Goal: Task Accomplishment & Management: Manage account settings

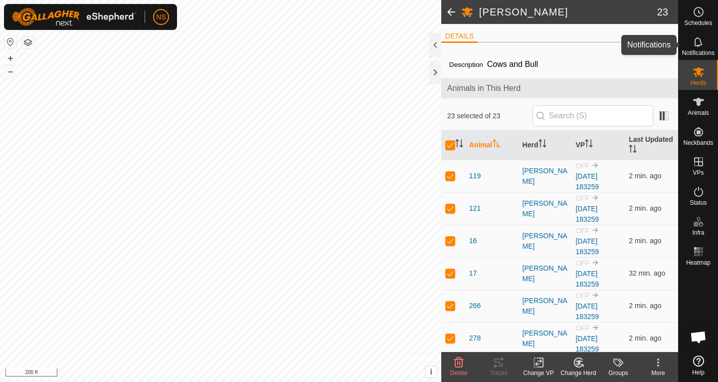
click at [696, 39] on icon at bounding box center [699, 42] width 12 height 12
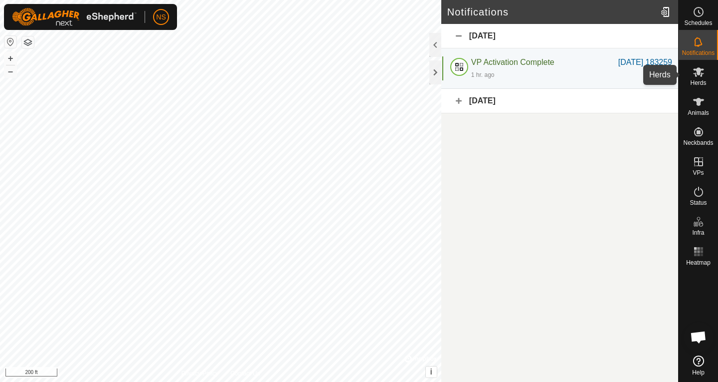
click at [702, 72] on icon at bounding box center [699, 72] width 12 height 12
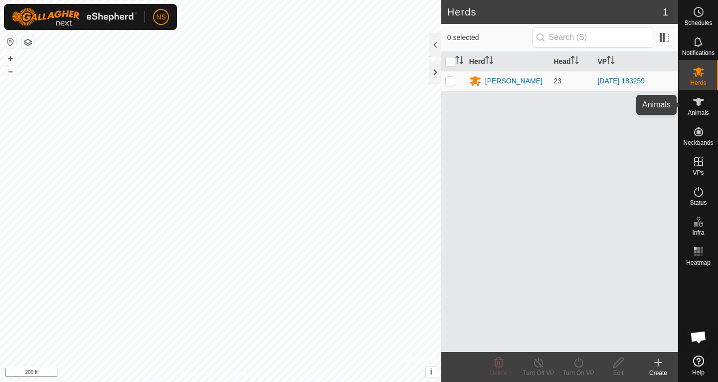
click at [704, 98] on es-animals-svg-icon at bounding box center [699, 102] width 18 height 16
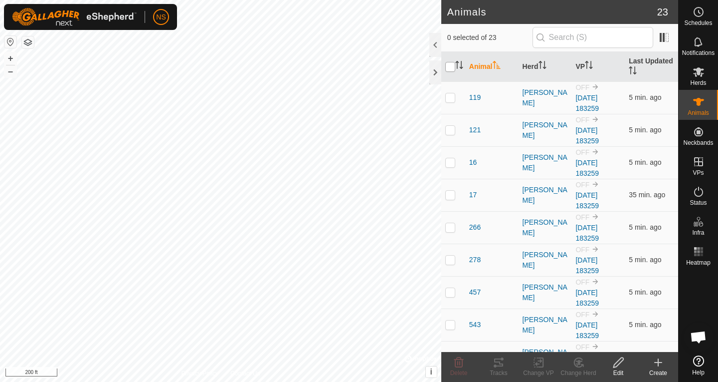
click at [454, 67] on input "checkbox" at bounding box center [450, 67] width 10 height 10
checkbox input "true"
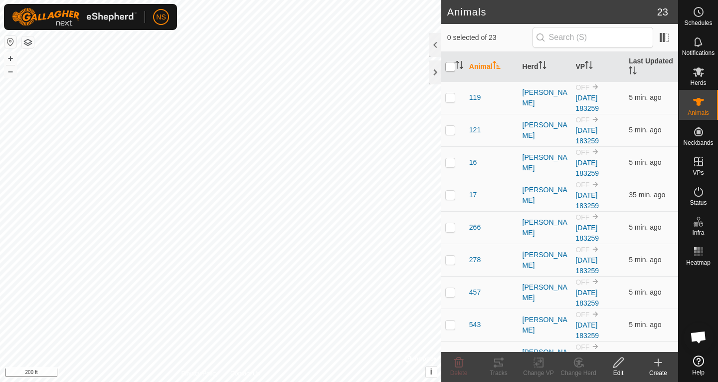
checkbox input "true"
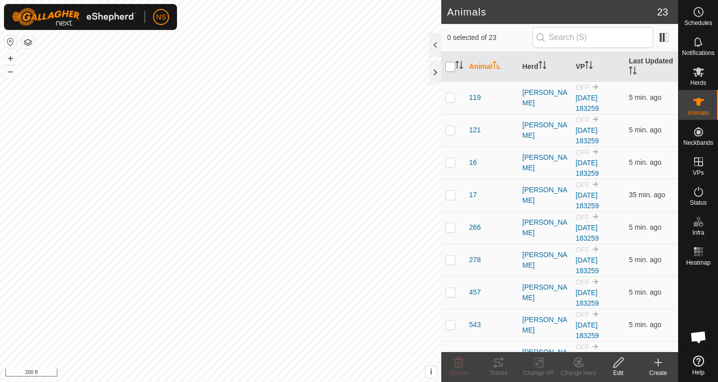
checkbox input "true"
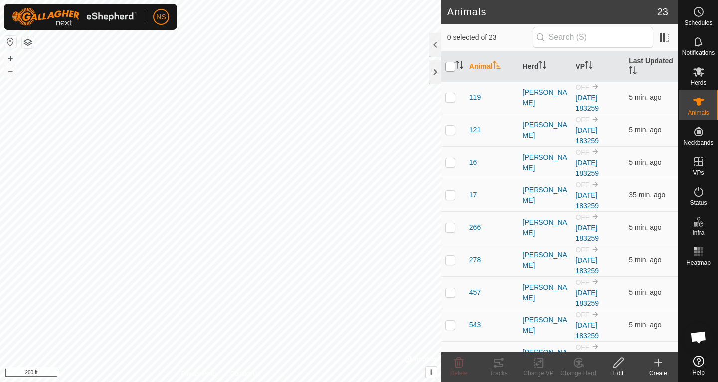
checkbox input "true"
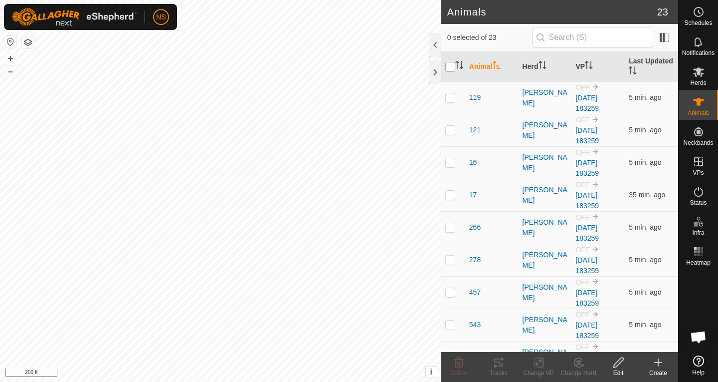
checkbox input "true"
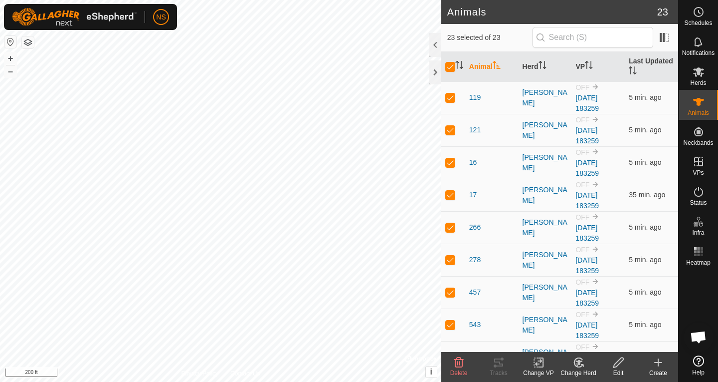
click at [544, 366] on icon at bounding box center [539, 362] width 12 height 12
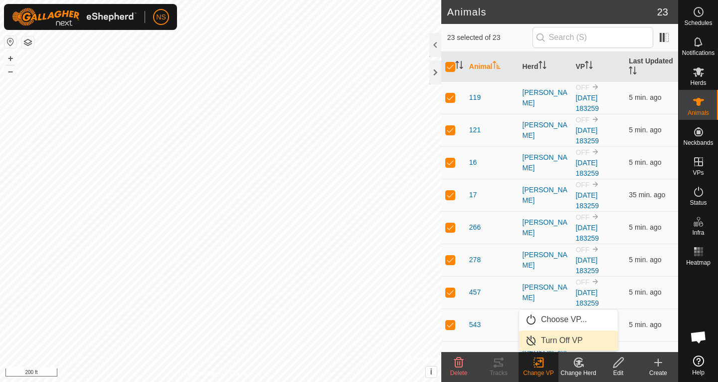
click at [552, 343] on link "Turn Off VP" at bounding box center [568, 340] width 99 height 20
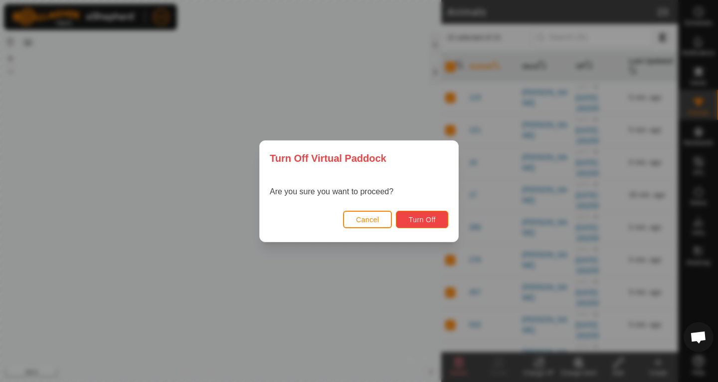
click at [422, 218] on span "Turn Off" at bounding box center [421, 219] width 27 height 8
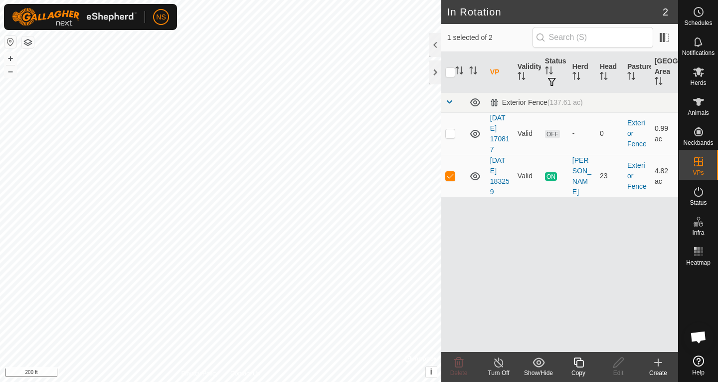
click at [501, 174] on link "[DATE] 183259" at bounding box center [499, 175] width 19 height 39
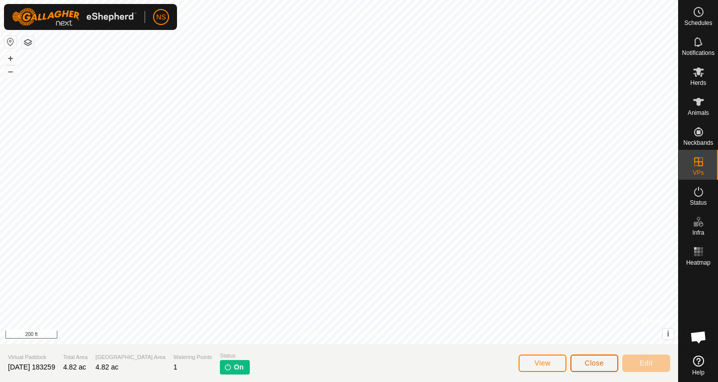
click at [580, 361] on button "Close" at bounding box center [595, 362] width 48 height 17
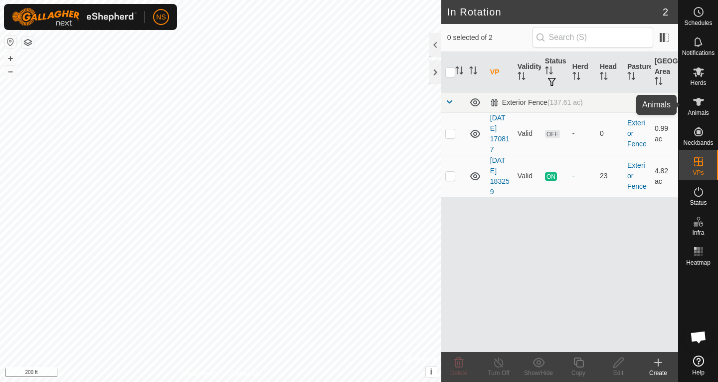
click at [699, 108] on es-animals-svg-icon at bounding box center [699, 102] width 18 height 16
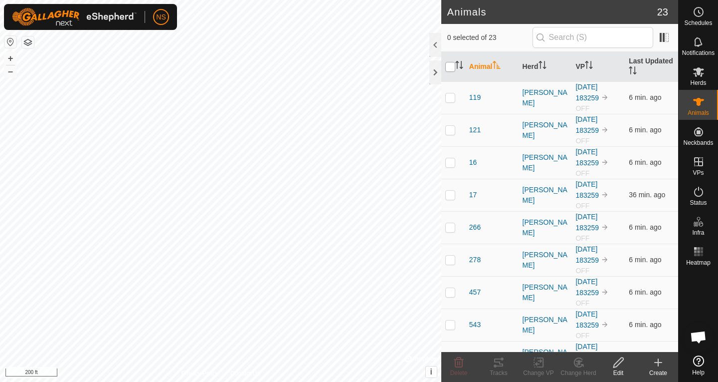
click at [450, 69] on input "checkbox" at bounding box center [450, 67] width 10 height 10
checkbox input "true"
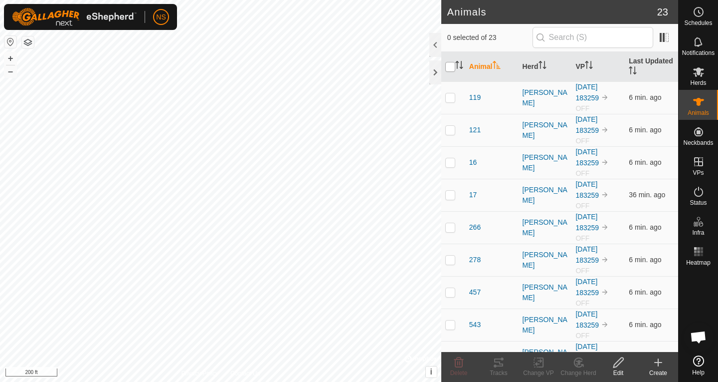
checkbox input "true"
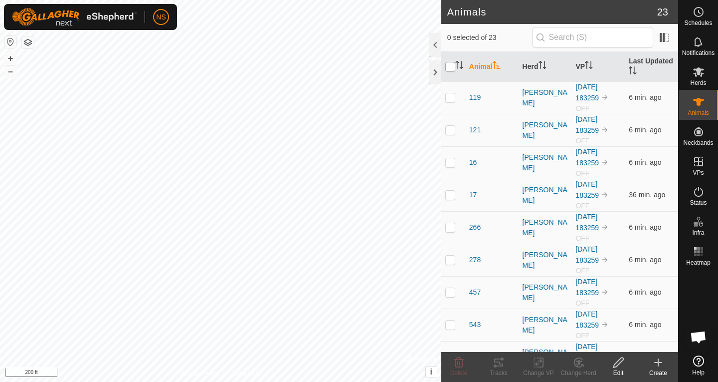
checkbox input "true"
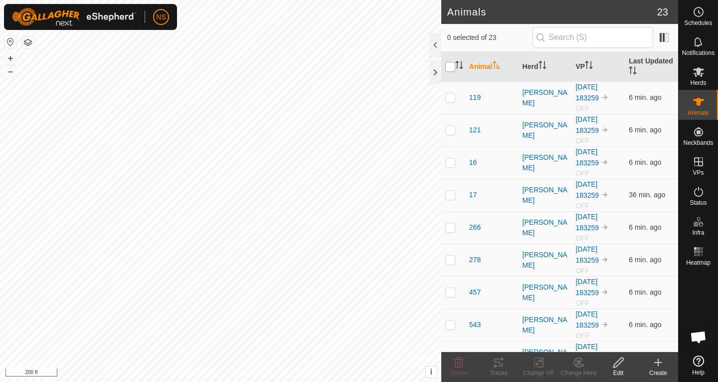
checkbox input "true"
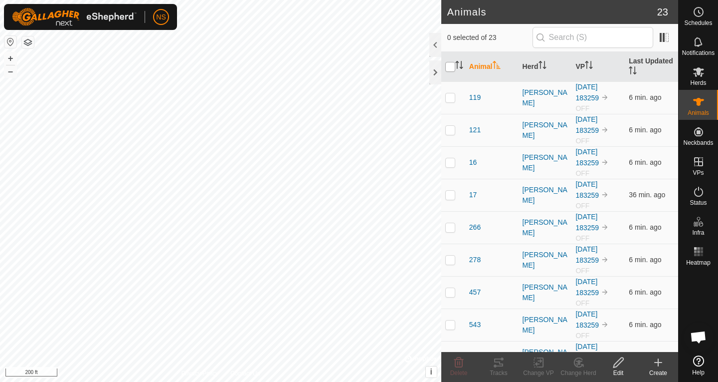
checkbox input "true"
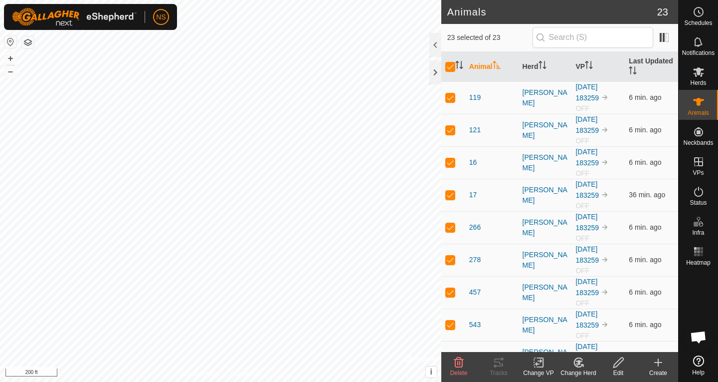
click at [543, 362] on icon at bounding box center [541, 362] width 4 height 9
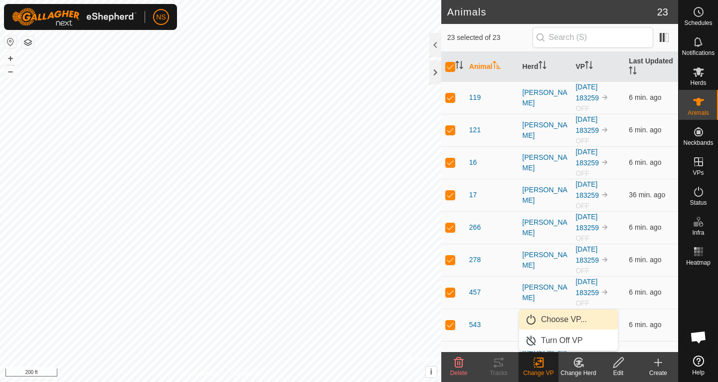
click at [552, 323] on link "Choose VP..." at bounding box center [568, 319] width 99 height 20
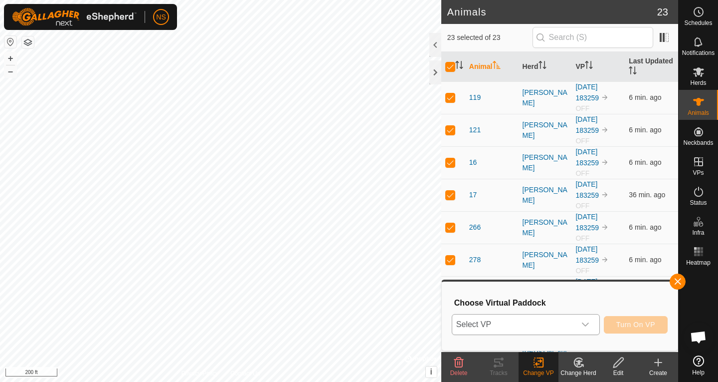
click at [585, 323] on icon "dropdown trigger" at bounding box center [586, 324] width 8 height 8
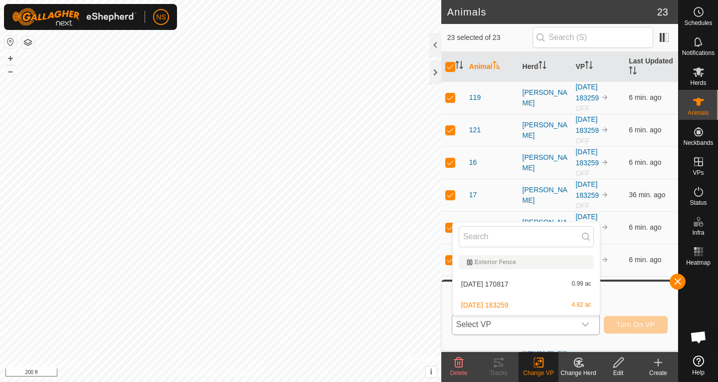
click at [518, 306] on li "[DATE] 183259 4.82 ac" at bounding box center [526, 305] width 147 height 20
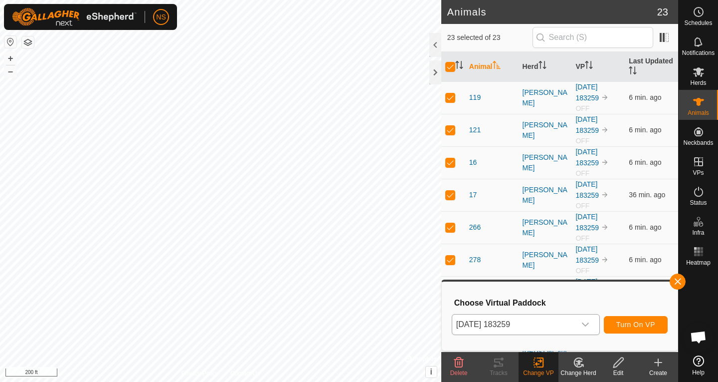
click at [621, 368] on icon at bounding box center [618, 362] width 12 height 12
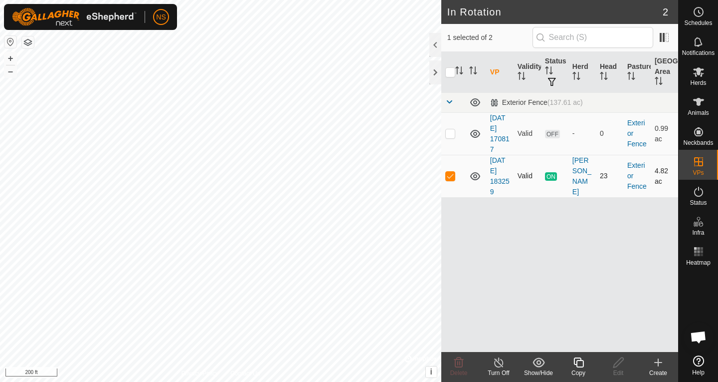
click at [451, 178] on p-checkbox at bounding box center [450, 176] width 10 height 8
checkbox input "false"
click at [695, 339] on span "Open chat" at bounding box center [698, 338] width 16 height 14
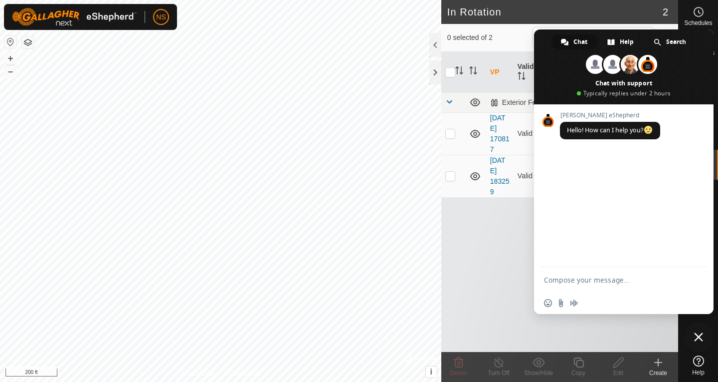
click at [610, 279] on textarea "Compose your message..." at bounding box center [613, 279] width 138 height 9
type textarea "why does my vp show that it is on when i look at "in rotation" but i have it tu…"
click at [696, 271] on span "Send" at bounding box center [696, 268] width 7 height 7
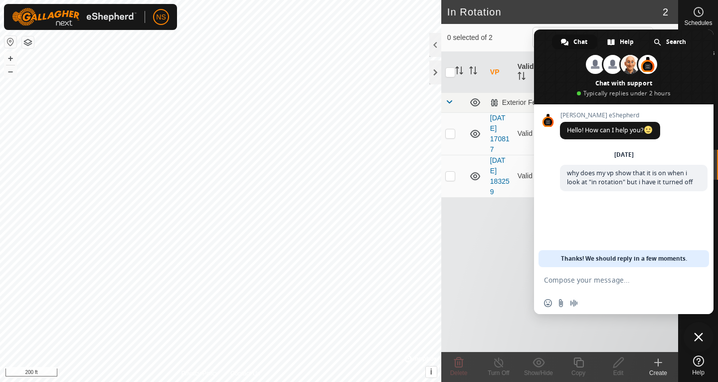
click at [493, 247] on div "VP Validity Status Herd Head Pasture Grazing Area Exterior Fence (137.61 ac) [D…" at bounding box center [559, 202] width 237 height 300
drag, startPoint x: 555, startPoint y: 70, endPoint x: 476, endPoint y: 71, distance: 78.8
click at [476, 71] on body "NS Schedules Notifications Herds Animals Neckbands VPs Status Infra Heatmap Hel…" at bounding box center [359, 191] width 718 height 382
click at [483, 275] on div "VP Validity Status Herd Head Pasture Grazing Area Exterior Fence (137.61 ac) [D…" at bounding box center [559, 202] width 237 height 300
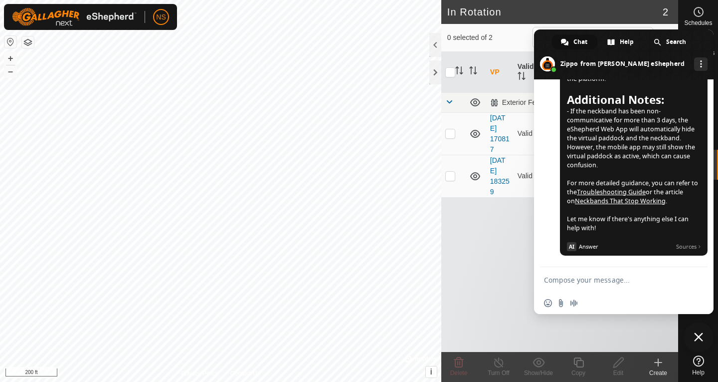
scroll to position [500, 0]
click at [483, 275] on div "VP Validity Status Herd Head Pasture Grazing Area Exterior Fence (137.61 ac) [D…" at bounding box center [559, 202] width 237 height 300
click at [589, 276] on textarea "Compose your message..." at bounding box center [613, 279] width 138 height 9
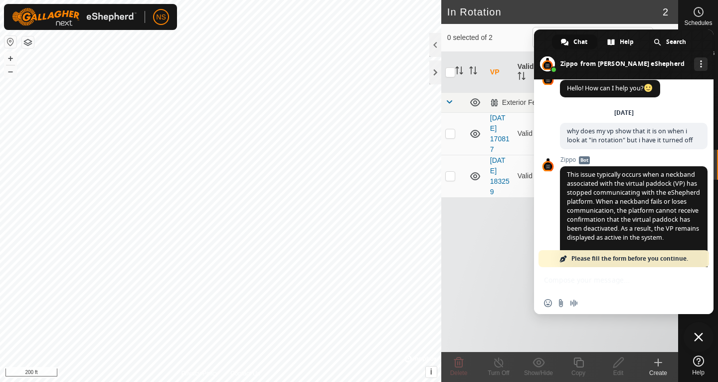
scroll to position [0, 0]
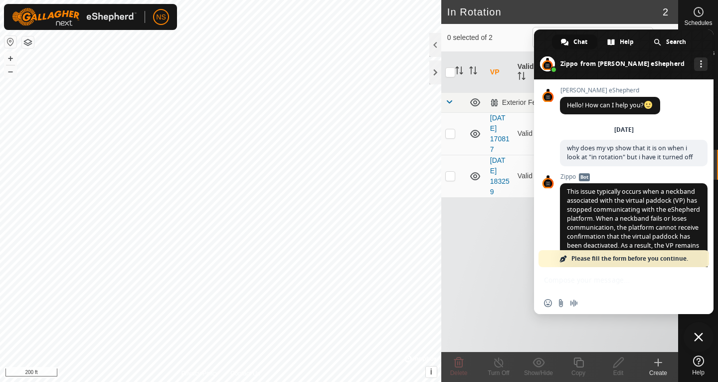
click at [571, 21] on header "In Rotation 2" at bounding box center [559, 12] width 237 height 24
click at [482, 302] on div "VP Validity Status Herd Head Pasture Grazing Area Exterior Fence (137.61 ac) [D…" at bounding box center [559, 202] width 237 height 300
click at [648, 278] on div "Insert an emoji Send a file Audio message" at bounding box center [624, 290] width 180 height 47
click at [443, 277] on div "VP Validity Status Herd Head Pasture Grazing Area Exterior Fence (137.61 ac) [D…" at bounding box center [559, 202] width 237 height 300
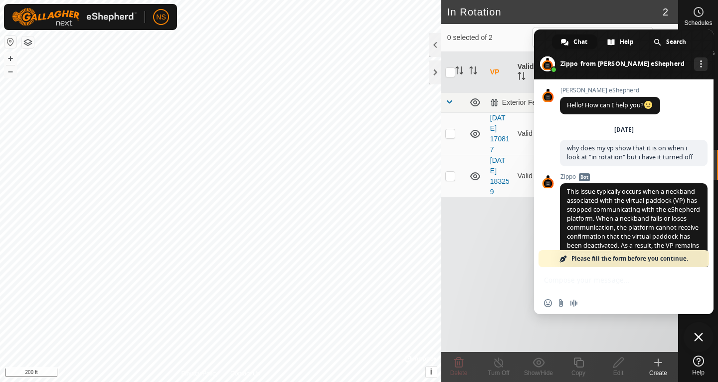
click at [702, 333] on span "Close chat" at bounding box center [698, 336] width 9 height 9
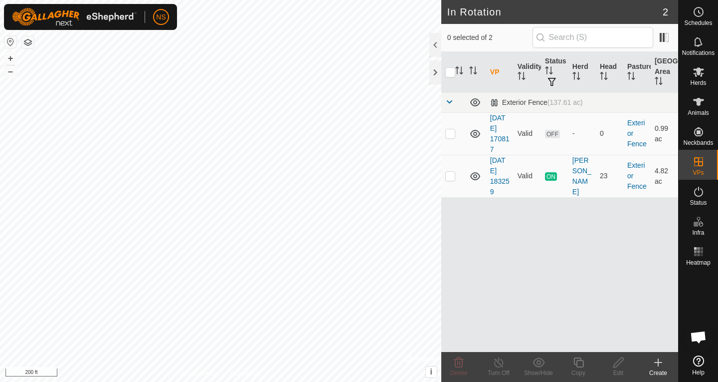
checkbox input "true"
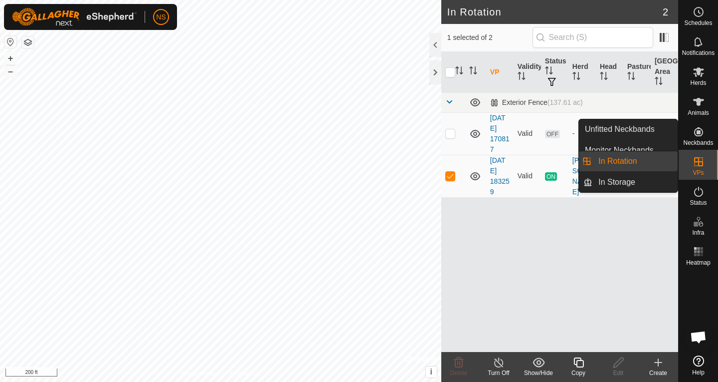
click at [702, 164] on icon at bounding box center [699, 162] width 12 height 12
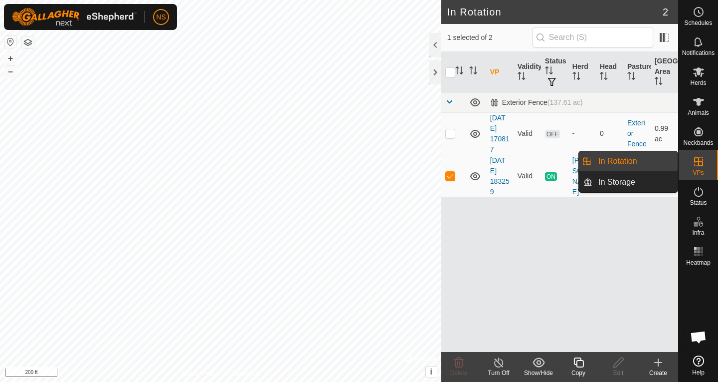
click at [639, 161] on link "In Rotation" at bounding box center [635, 161] width 85 height 20
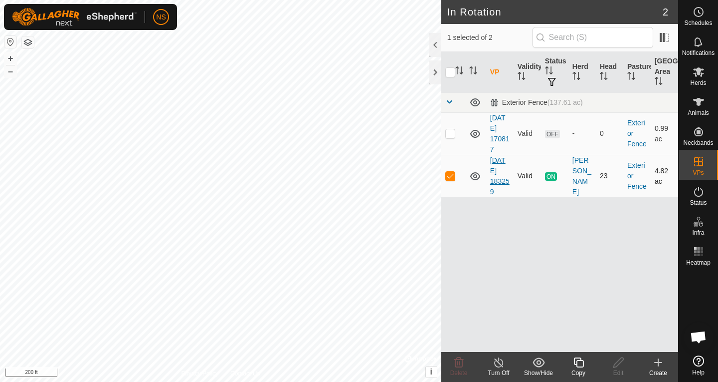
click at [505, 168] on link "[DATE] 183259" at bounding box center [499, 175] width 19 height 39
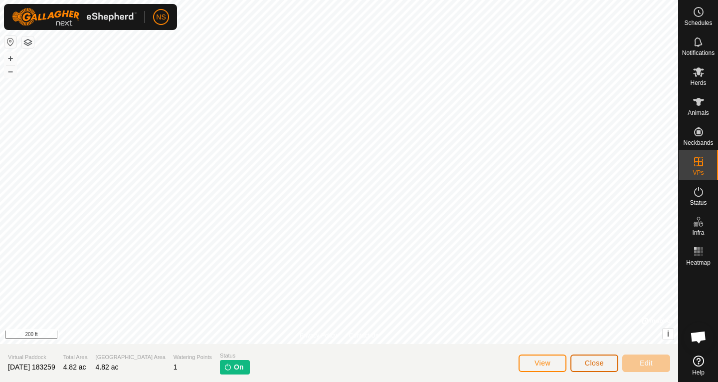
click at [590, 368] on button "Close" at bounding box center [595, 362] width 48 height 17
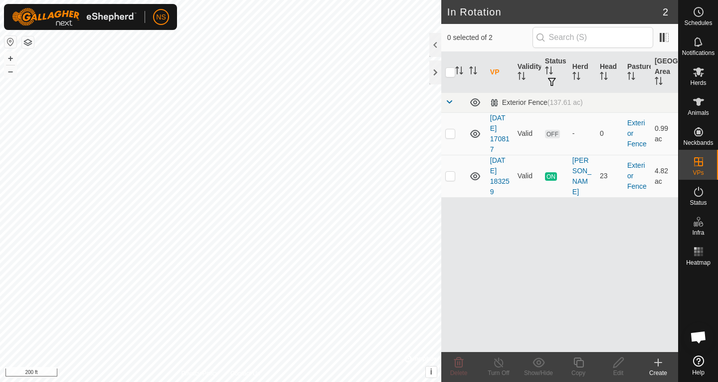
checkbox input "true"
click at [696, 70] on icon at bounding box center [698, 71] width 11 height 9
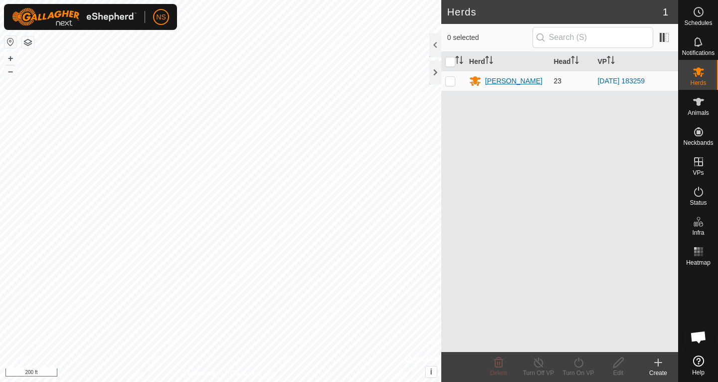
click at [492, 82] on div "[PERSON_NAME]" at bounding box center [513, 81] width 57 height 10
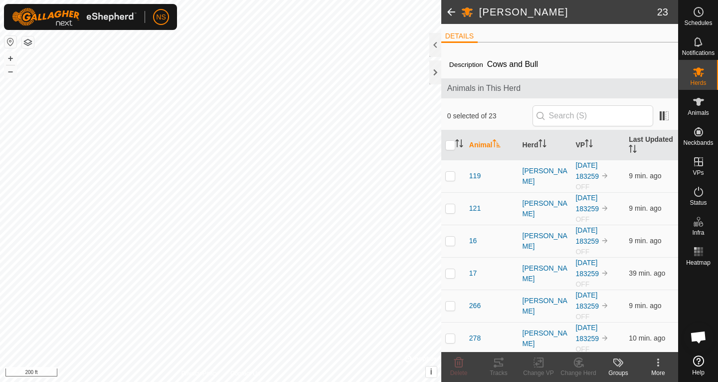
click at [451, 13] on span at bounding box center [451, 12] width 20 height 24
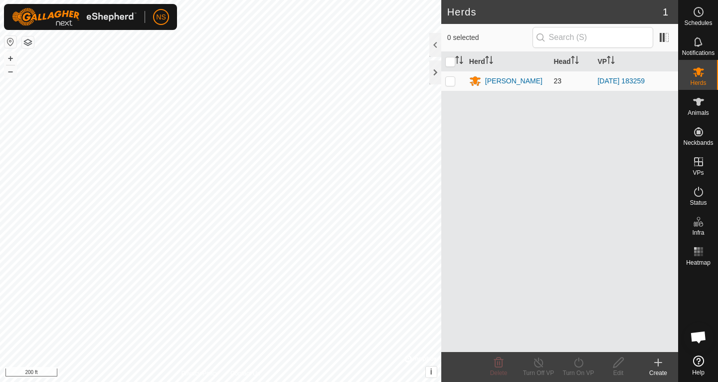
click at [451, 82] on p-checkbox at bounding box center [450, 81] width 10 height 8
checkbox input "true"
click at [575, 367] on icon at bounding box center [579, 362] width 12 height 12
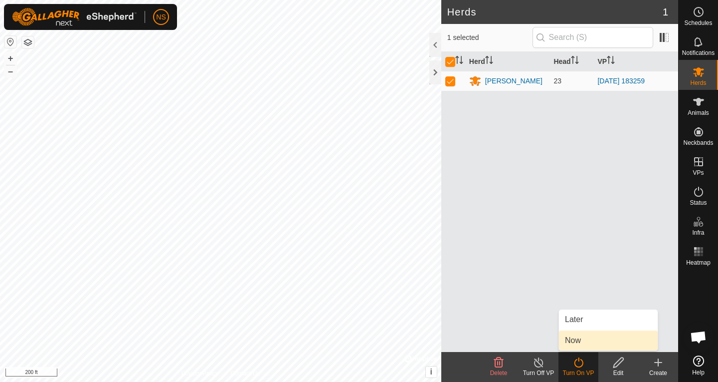
click at [575, 345] on link "Now" at bounding box center [608, 340] width 99 height 20
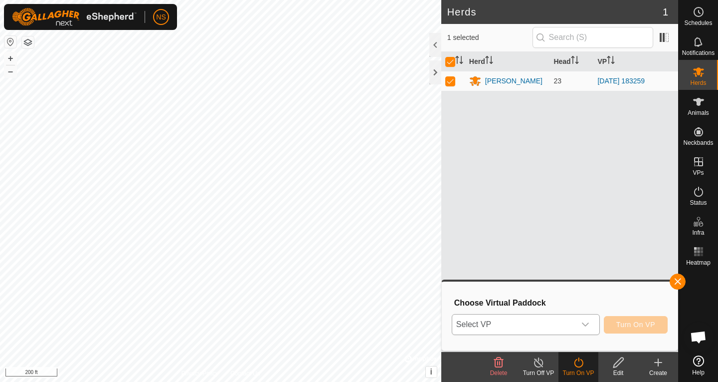
click at [589, 323] on icon "dropdown trigger" at bounding box center [586, 324] width 8 height 8
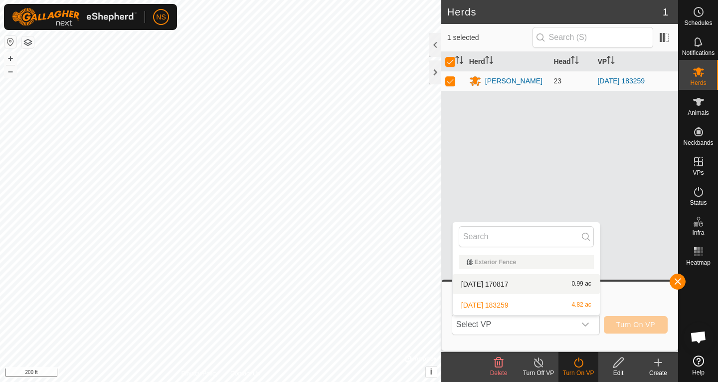
click at [582, 136] on div "Herd Head VP [PERSON_NAME] 23 [DATE] 183259" at bounding box center [559, 202] width 237 height 300
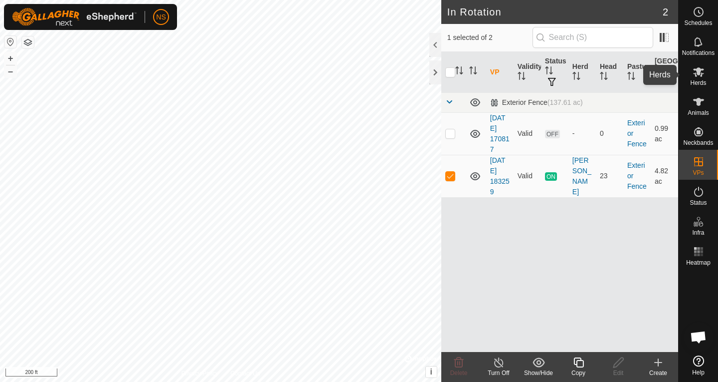
click at [696, 80] on span "Herds" at bounding box center [698, 83] width 16 height 6
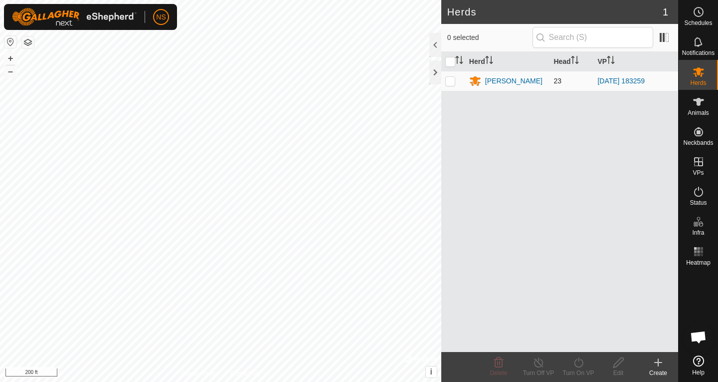
click at [448, 82] on p-checkbox at bounding box center [450, 81] width 10 height 8
checkbox input "true"
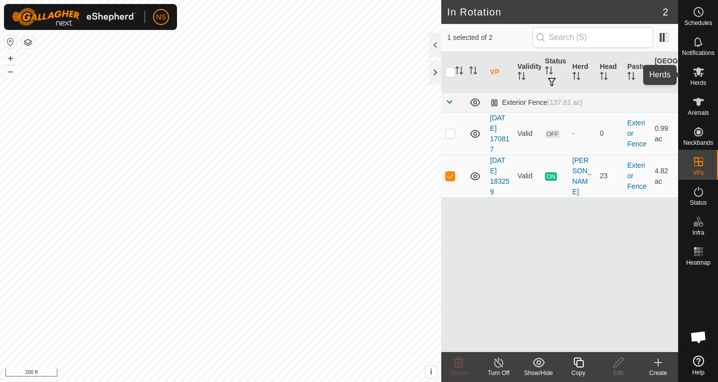
click at [700, 81] on span "Herds" at bounding box center [698, 83] width 16 height 6
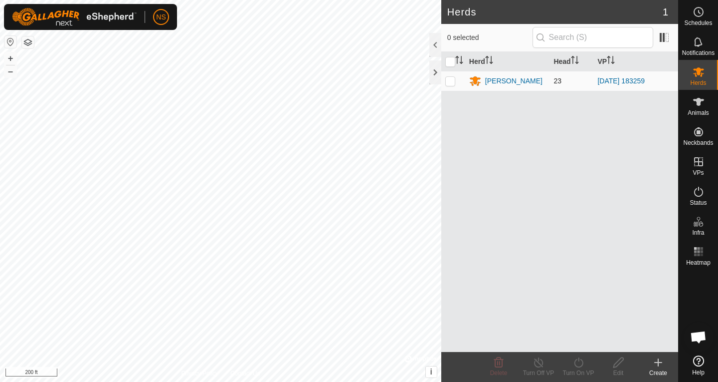
click at [450, 81] on p-checkbox at bounding box center [450, 81] width 10 height 8
checkbox input "true"
click at [584, 368] on div "Turn On VP" at bounding box center [579, 372] width 40 height 9
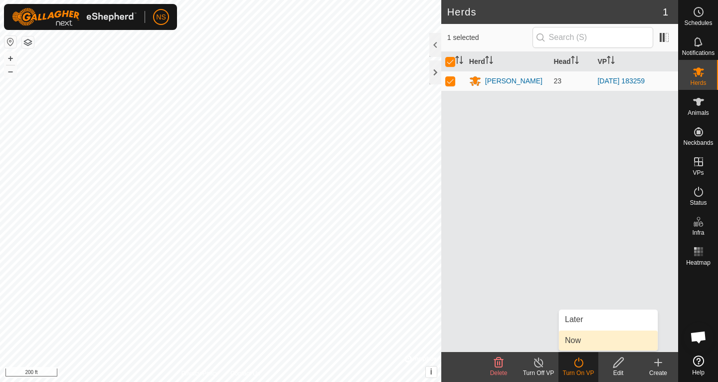
click at [579, 345] on link "Now" at bounding box center [608, 340] width 99 height 20
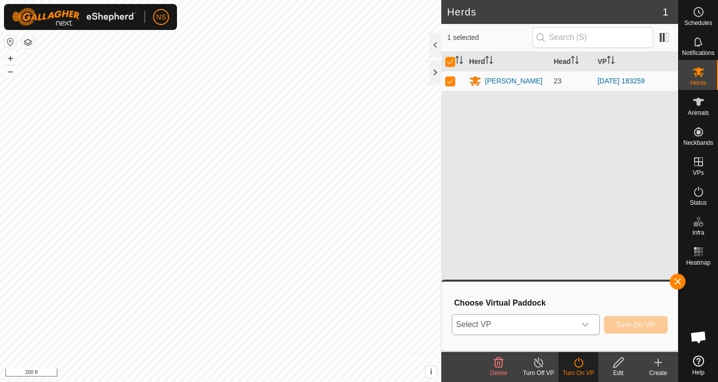
click at [584, 327] on icon "dropdown trigger" at bounding box center [586, 324] width 8 height 8
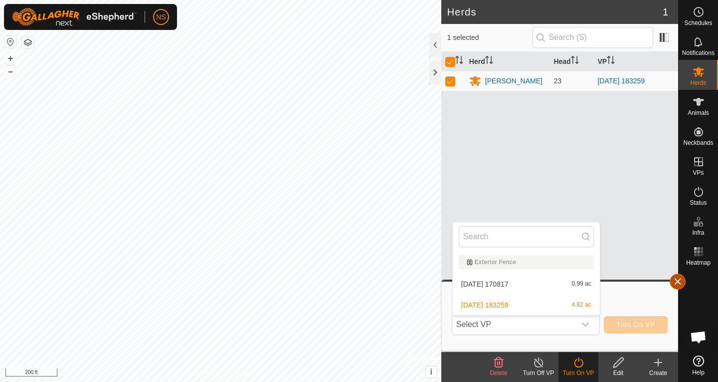
click at [676, 279] on button "button" at bounding box center [678, 281] width 16 height 16
